Goal: Information Seeking & Learning: Find specific fact

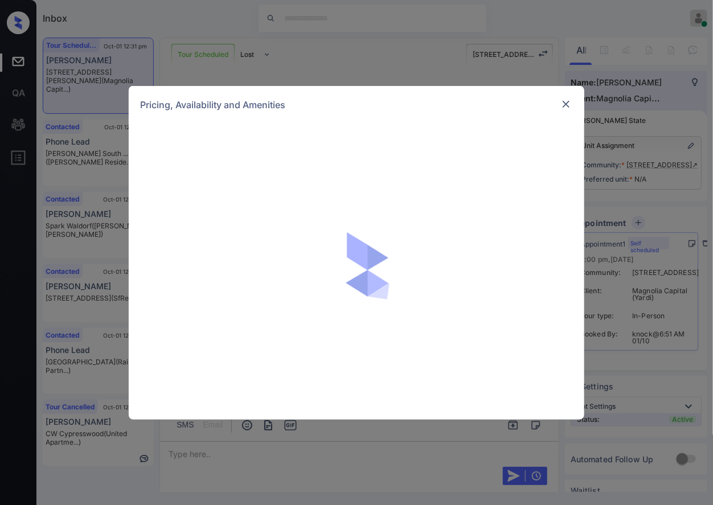
scroll to position [786, 0]
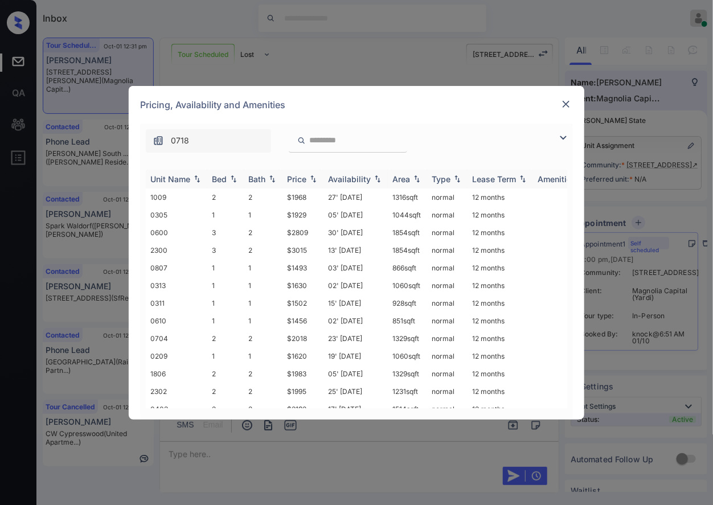
click at [312, 178] on img at bounding box center [312, 179] width 11 height 8
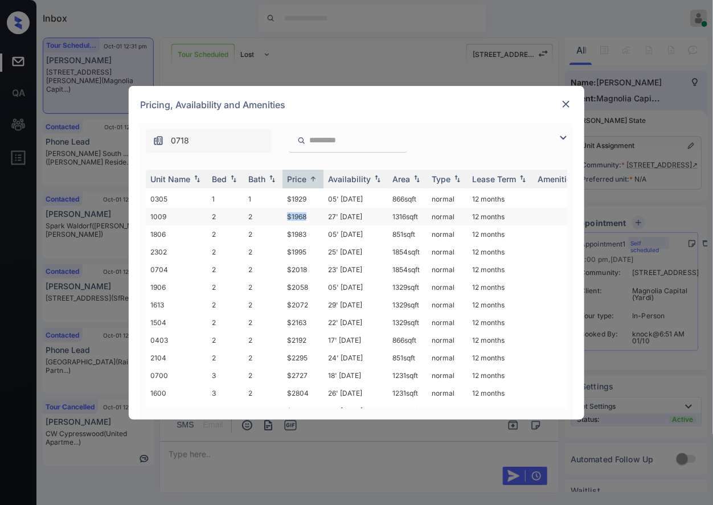
drag, startPoint x: 314, startPoint y: 212, endPoint x: 274, endPoint y: 210, distance: 39.9
click at [274, 210] on tr "1009 2 2 $1968 27' Aug 25 1316 sqft normal 12 months" at bounding box center [443, 217] width 595 height 18
copy tr "$1968"
click at [560, 102] on div at bounding box center [566, 104] width 14 height 14
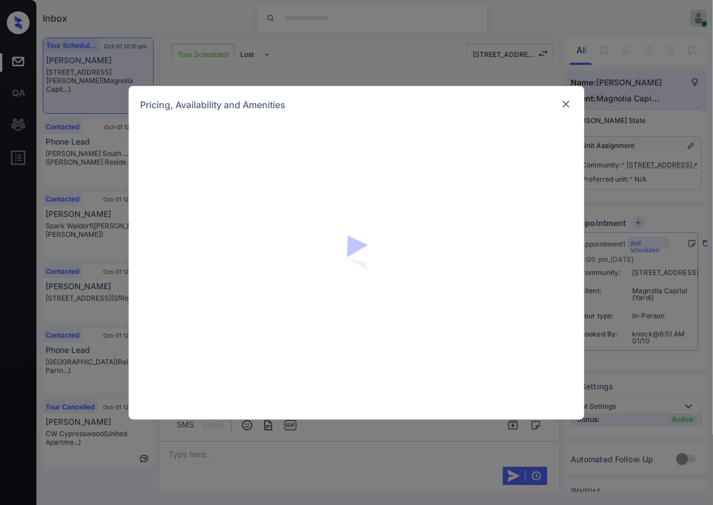
scroll to position [786, 0]
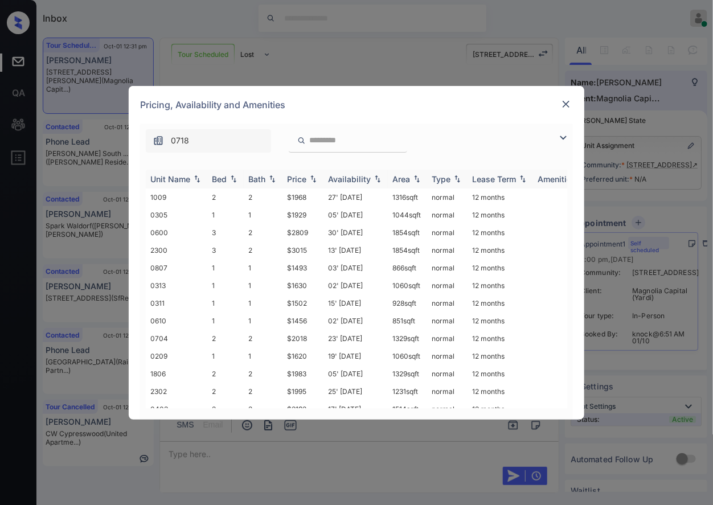
click at [311, 177] on img at bounding box center [312, 179] width 11 height 8
drag, startPoint x: 312, startPoint y: 370, endPoint x: 290, endPoint y: 368, distance: 22.3
click at [290, 368] on td "$1983" at bounding box center [302, 374] width 41 height 18
drag, startPoint x: 292, startPoint y: 369, endPoint x: 313, endPoint y: 371, distance: 21.8
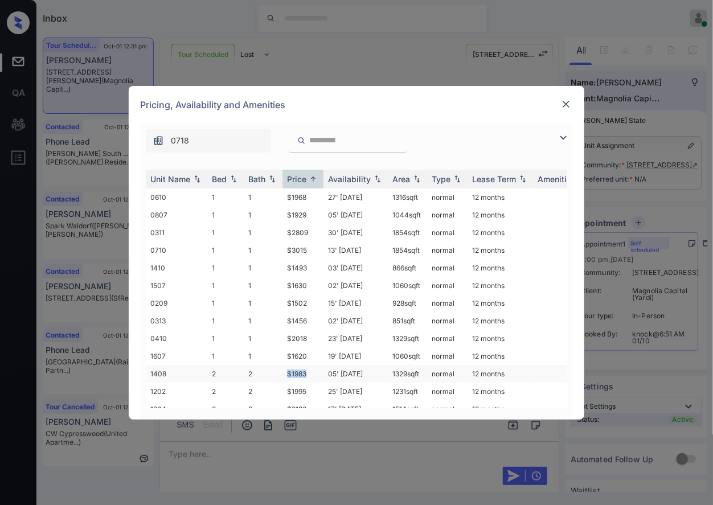
click at [313, 371] on td "$1983" at bounding box center [302, 374] width 41 height 18
copy font "$1983"
click at [301, 370] on font "$1983" at bounding box center [296, 374] width 19 height 9
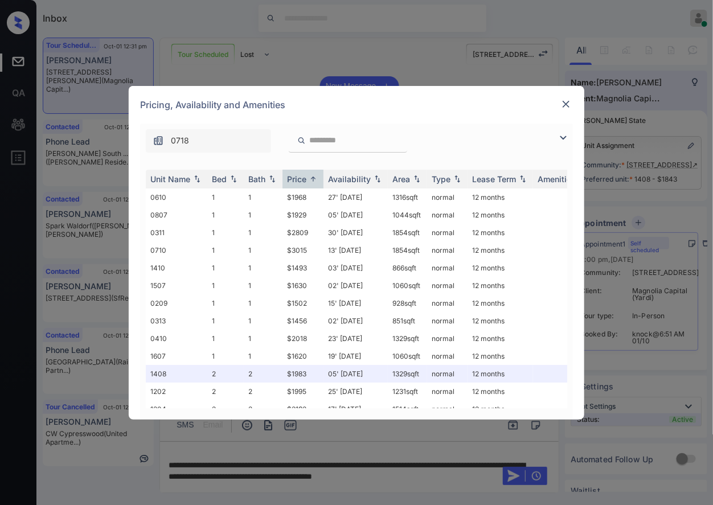
click at [564, 96] on div "Pricing, Availability and Amenities" at bounding box center [357, 105] width 456 height 38
click at [565, 101] on img at bounding box center [565, 104] width 11 height 11
